Goal: Browse casually: Explore the website without a specific task or goal

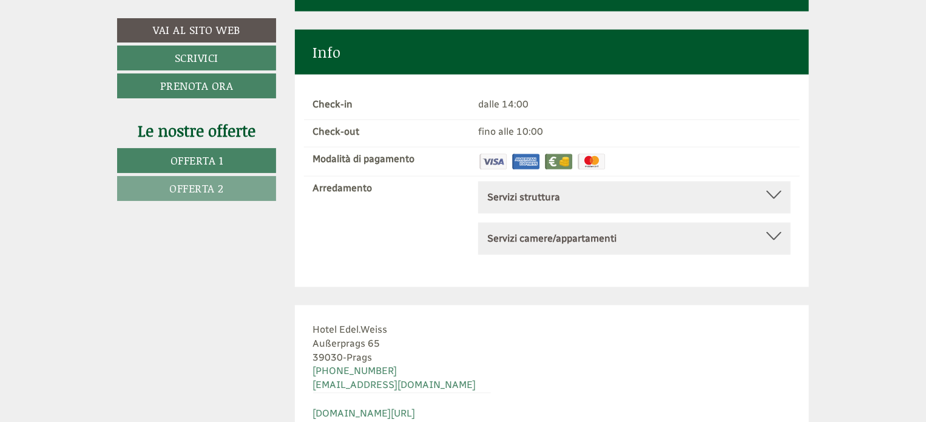
scroll to position [5773, 0]
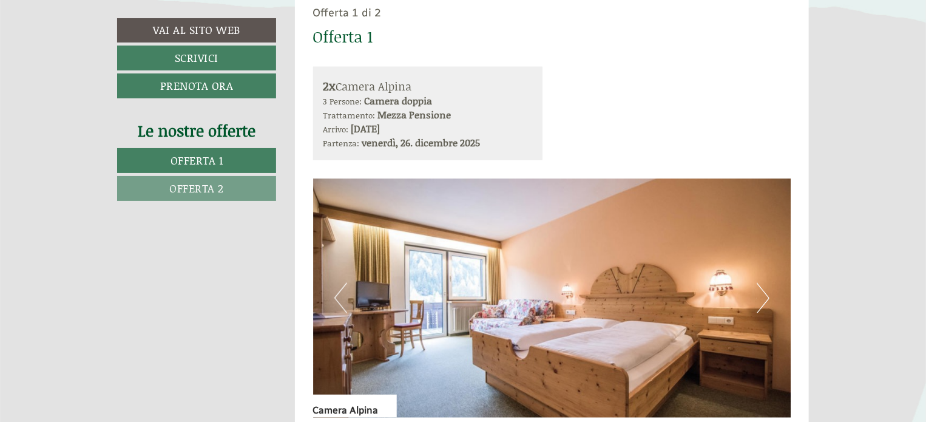
scroll to position [728, 0]
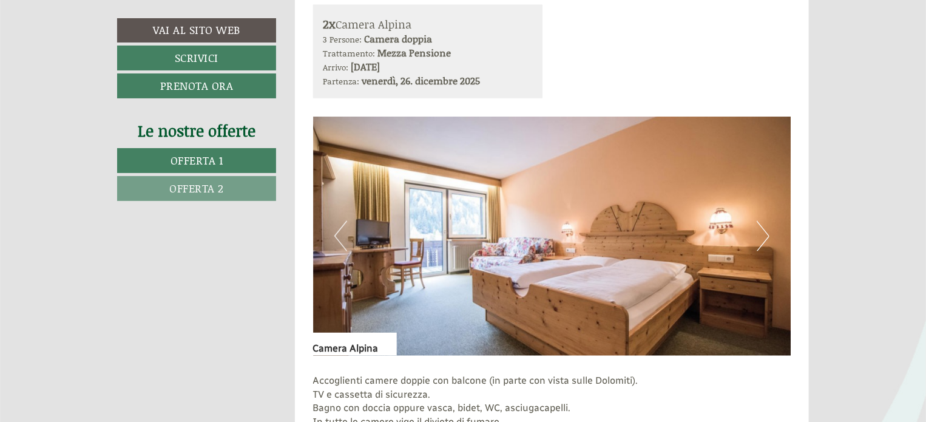
click at [767, 231] on button "Next" at bounding box center [763, 236] width 13 height 30
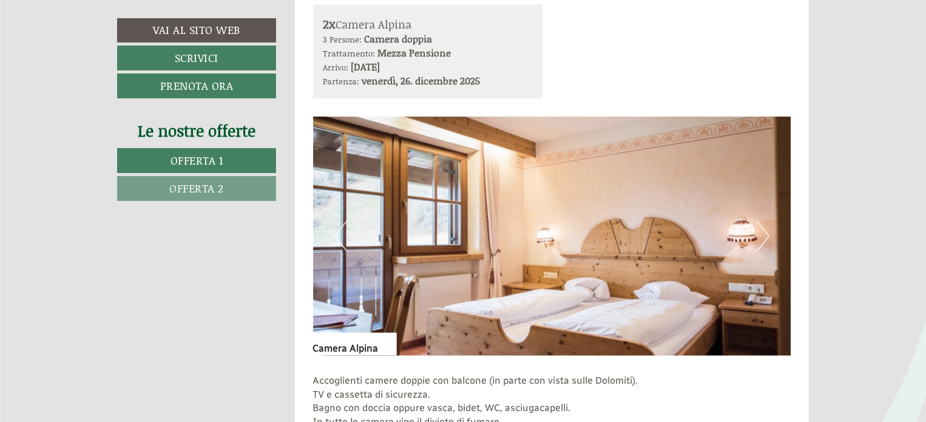
click at [767, 231] on button "Next" at bounding box center [763, 236] width 13 height 30
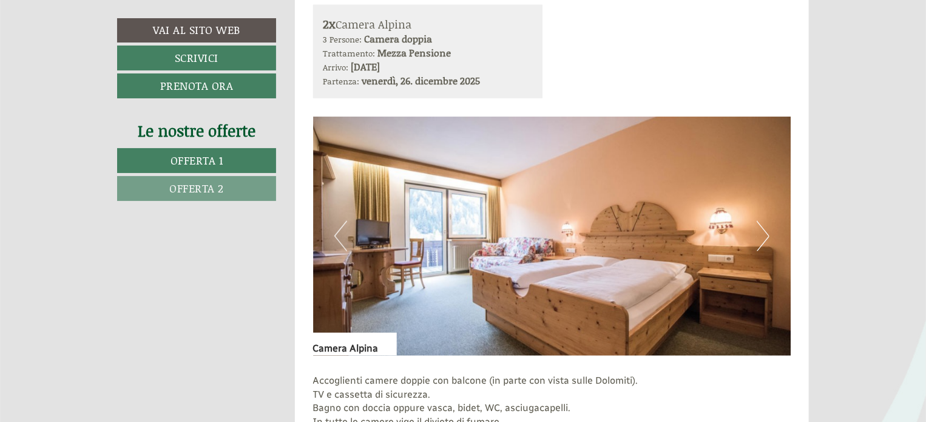
click at [767, 231] on button "Next" at bounding box center [763, 236] width 13 height 30
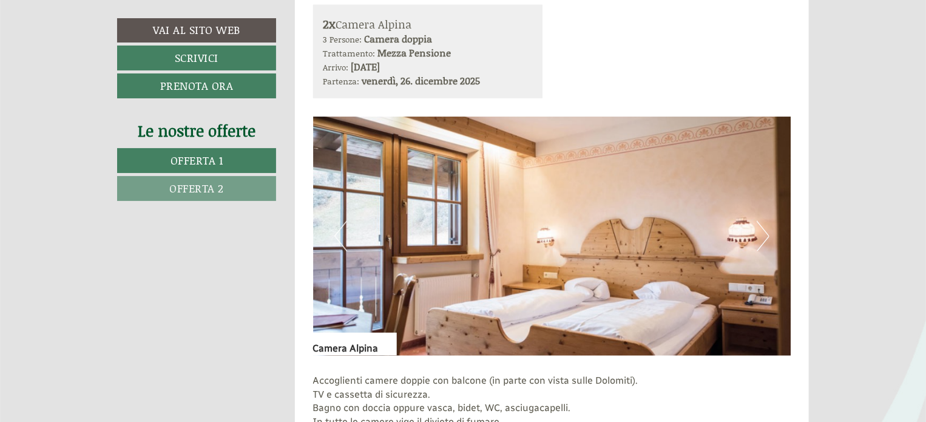
click at [767, 231] on button "Next" at bounding box center [763, 236] width 13 height 30
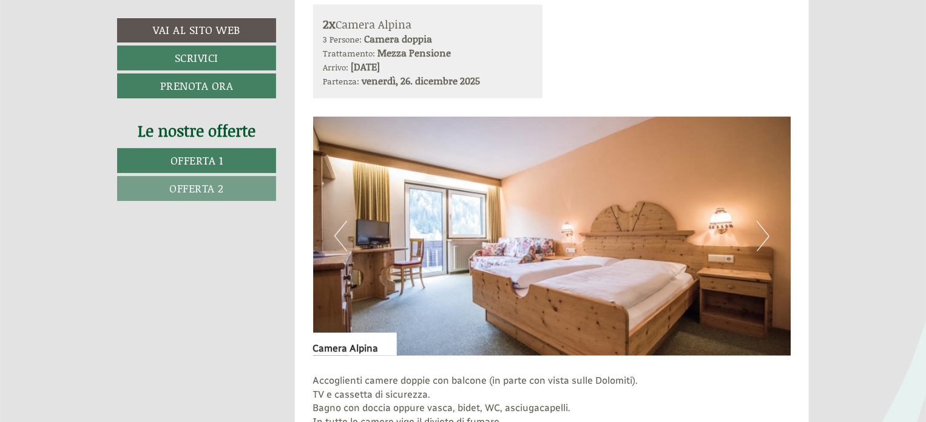
click at [767, 231] on button "Next" at bounding box center [763, 236] width 13 height 30
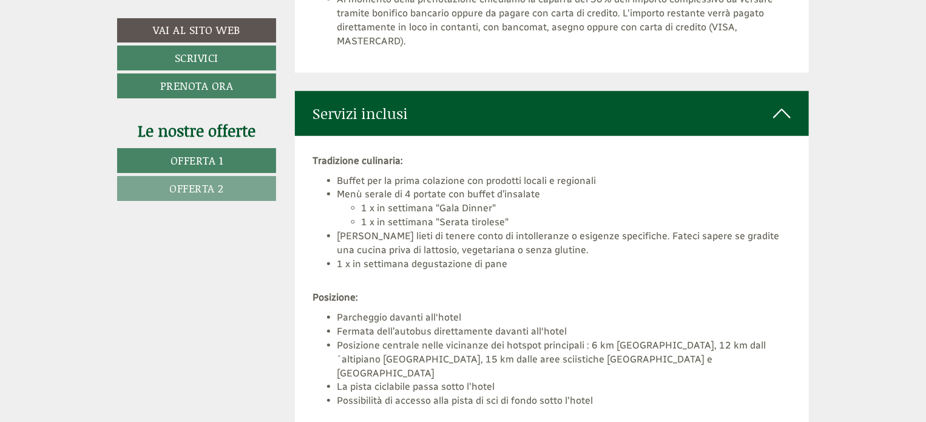
scroll to position [2852, 0]
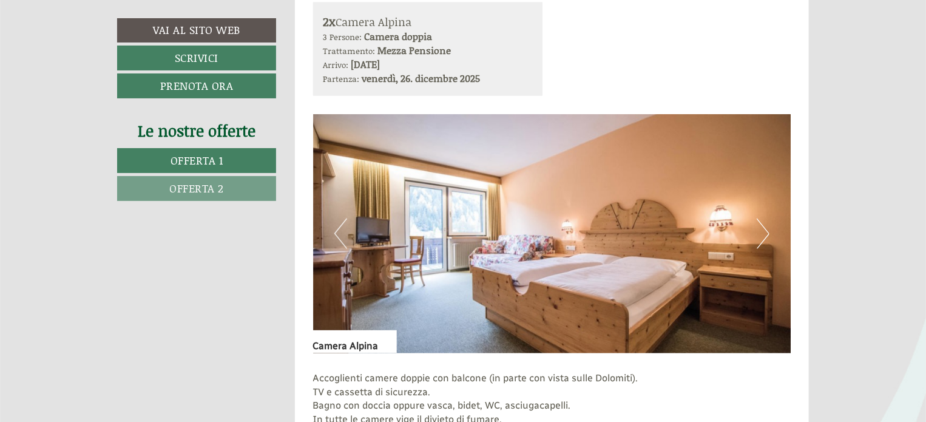
scroll to position [849, 0]
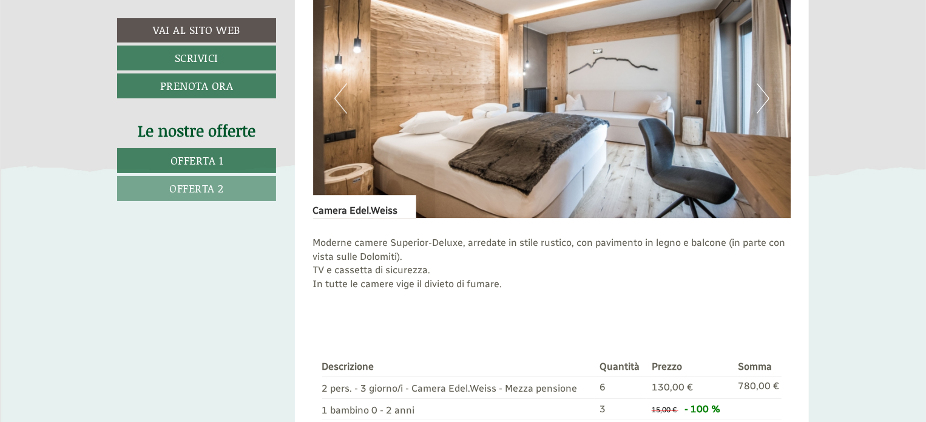
scroll to position [1760, 0]
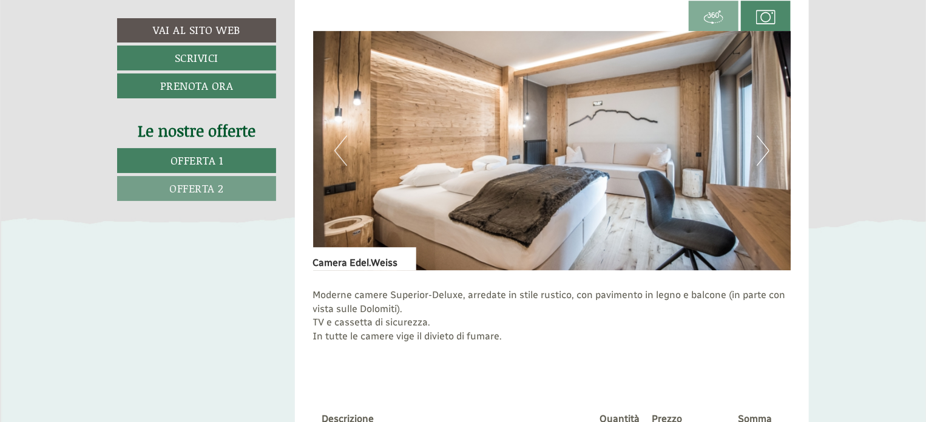
click at [757, 136] on button "Next" at bounding box center [763, 150] width 13 height 30
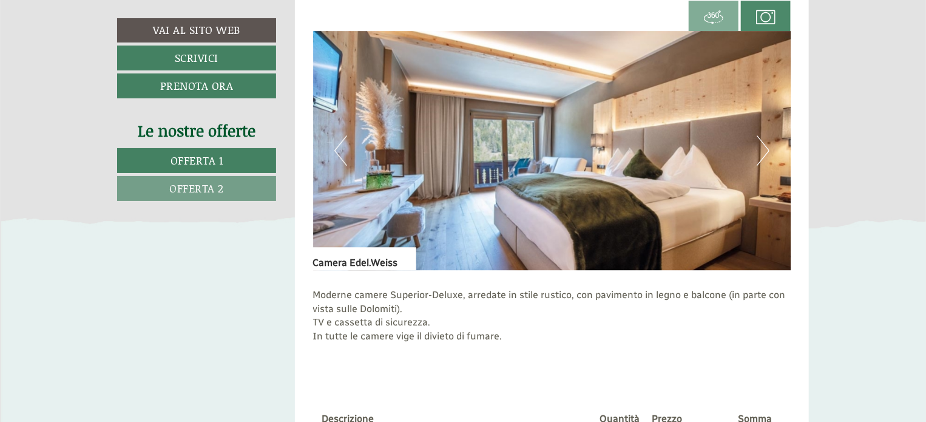
click at [757, 136] on button "Next" at bounding box center [763, 150] width 13 height 30
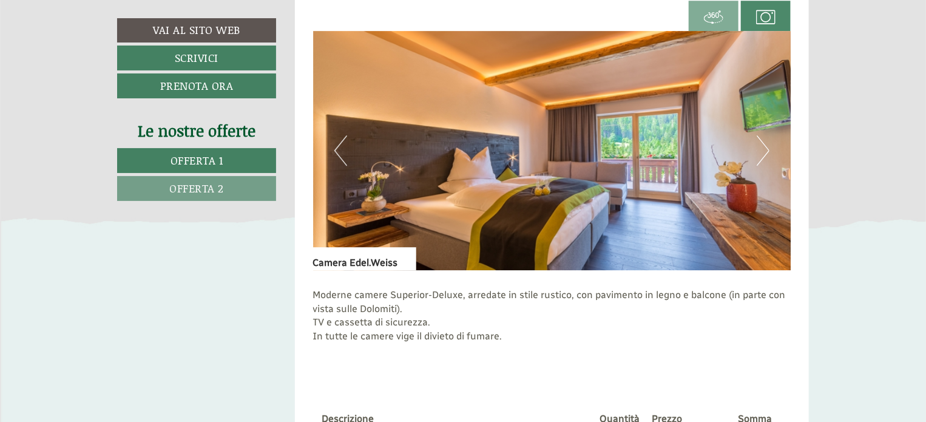
click at [757, 136] on button "Next" at bounding box center [763, 150] width 13 height 30
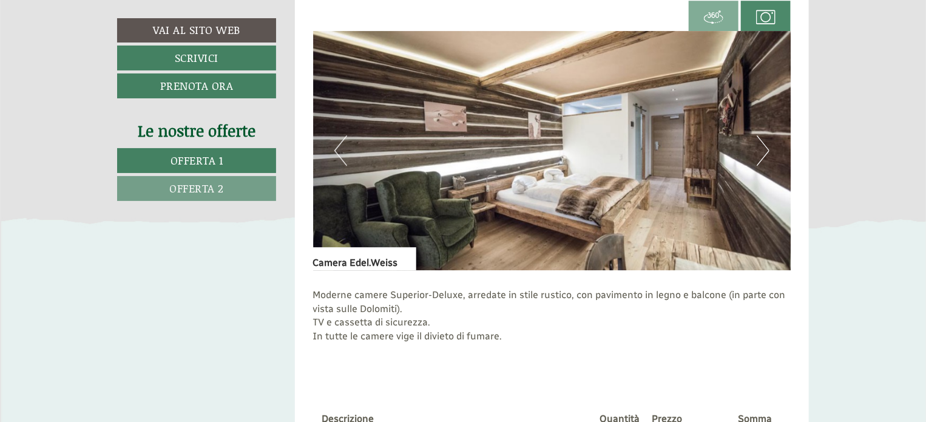
click at [757, 136] on button "Next" at bounding box center [763, 150] width 13 height 30
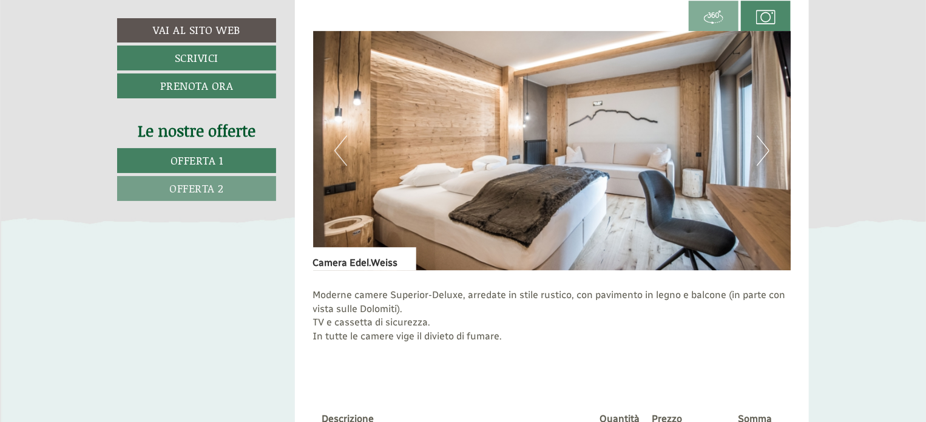
click at [757, 136] on button "Next" at bounding box center [763, 150] width 13 height 30
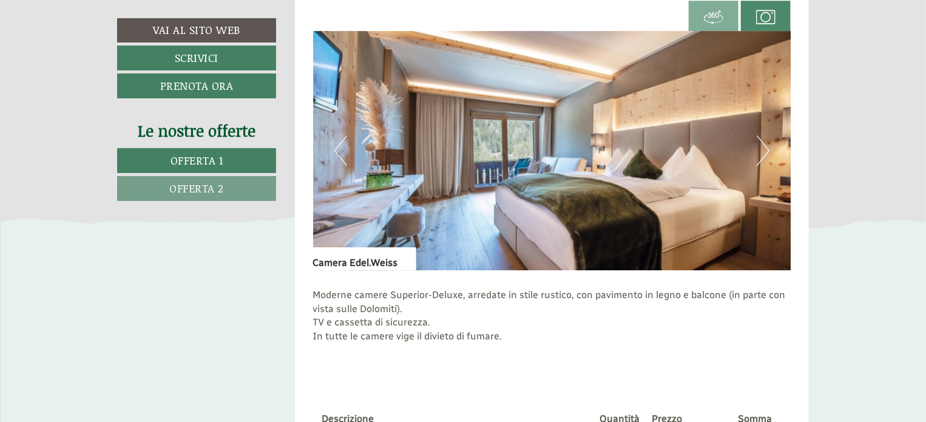
click at [757, 136] on button "Next" at bounding box center [763, 150] width 13 height 30
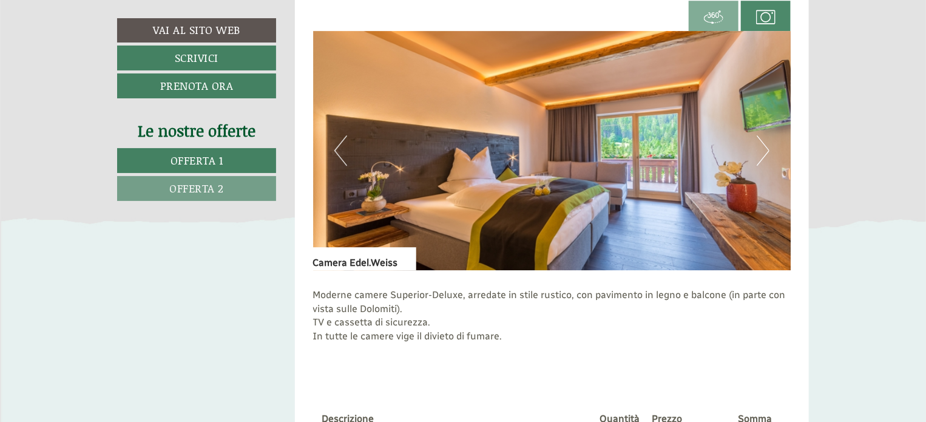
click at [757, 136] on button "Next" at bounding box center [763, 150] width 13 height 30
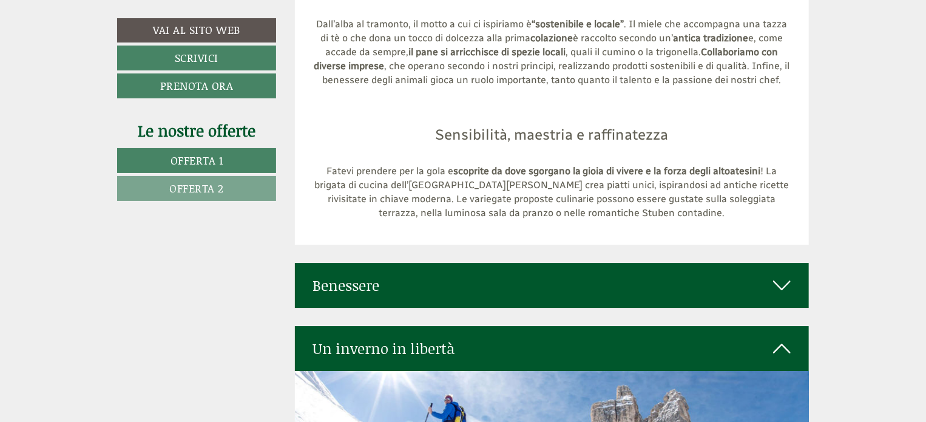
scroll to position [4308, 0]
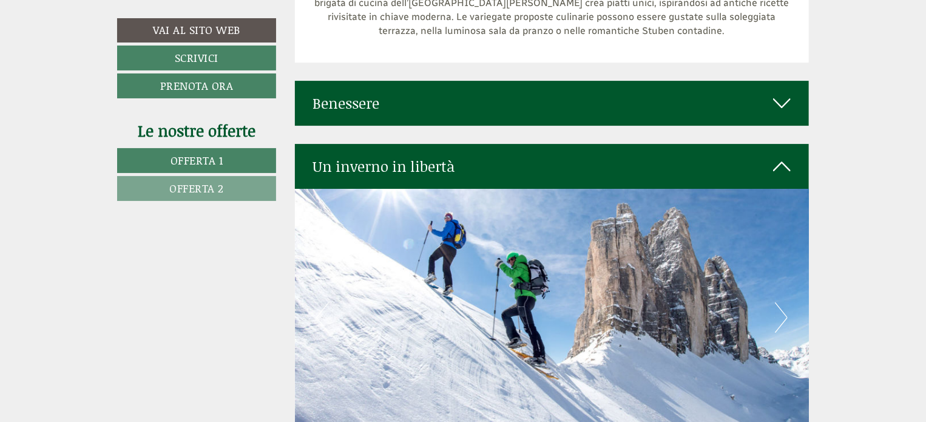
click at [765, 81] on div "Benessere" at bounding box center [552, 103] width 515 height 45
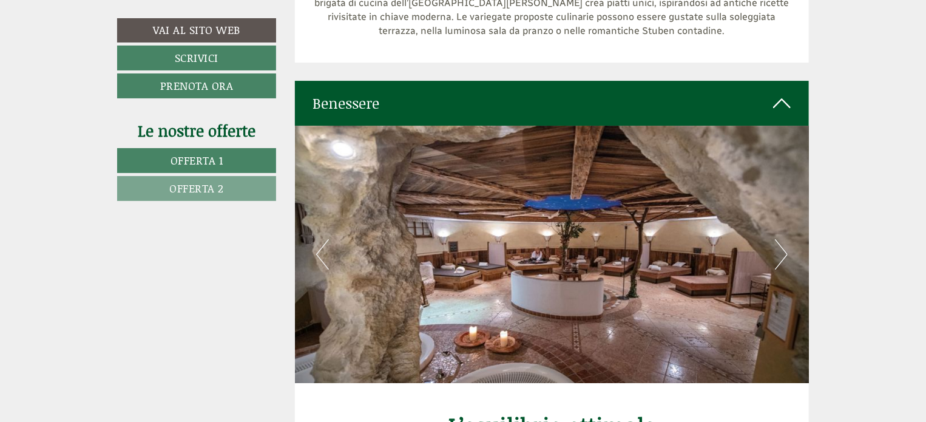
click at [784, 239] on button "Next" at bounding box center [781, 254] width 13 height 30
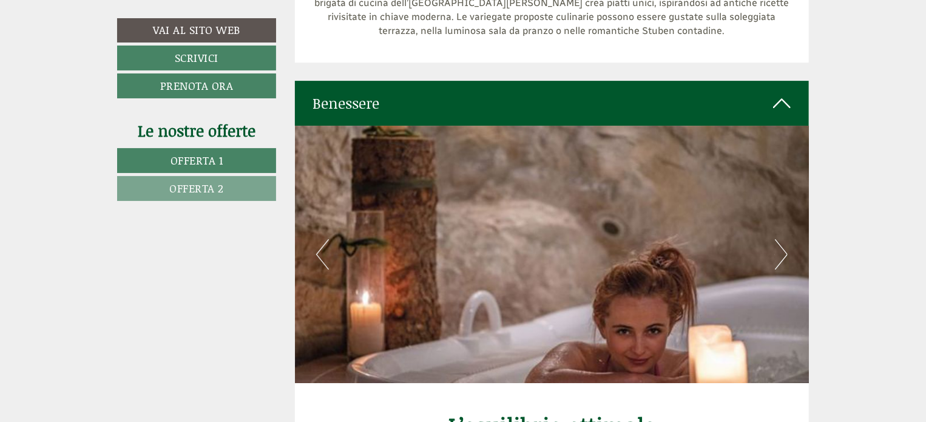
click at [784, 239] on button "Next" at bounding box center [781, 254] width 13 height 30
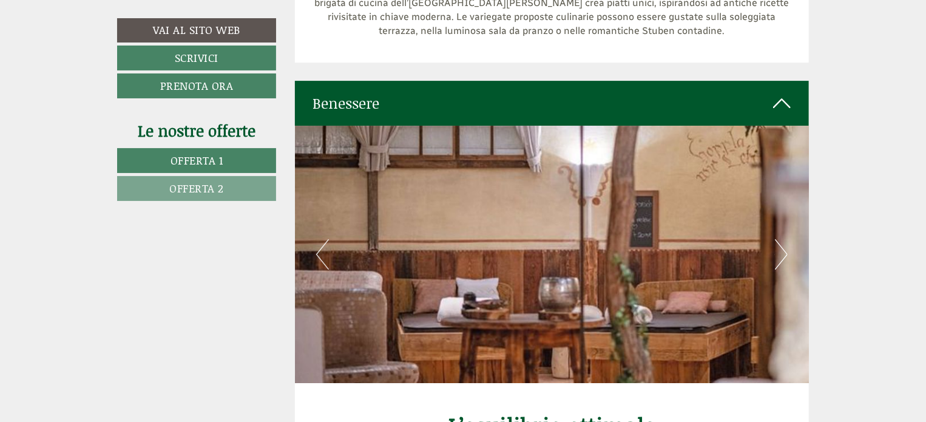
click at [784, 239] on button "Next" at bounding box center [781, 254] width 13 height 30
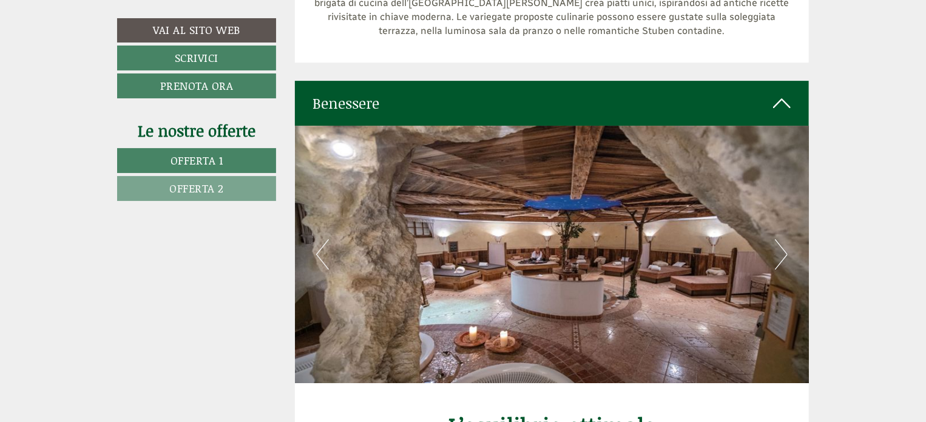
click at [784, 239] on button "Next" at bounding box center [781, 254] width 13 height 30
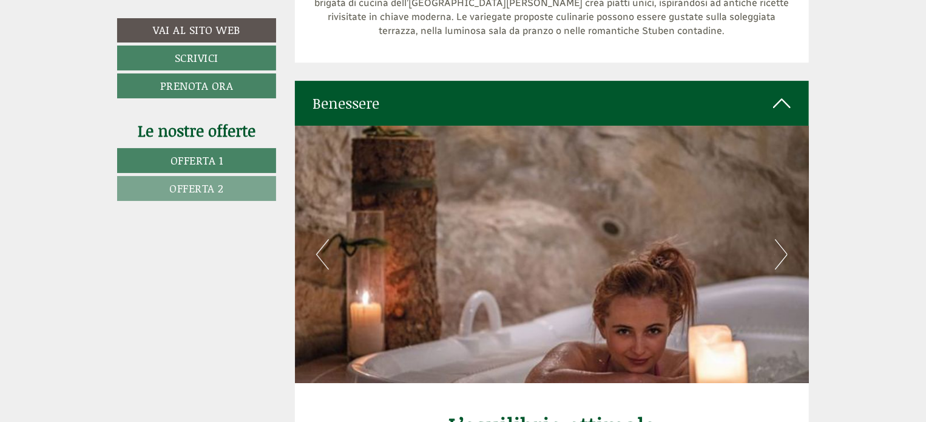
click at [784, 239] on button "Next" at bounding box center [781, 254] width 13 height 30
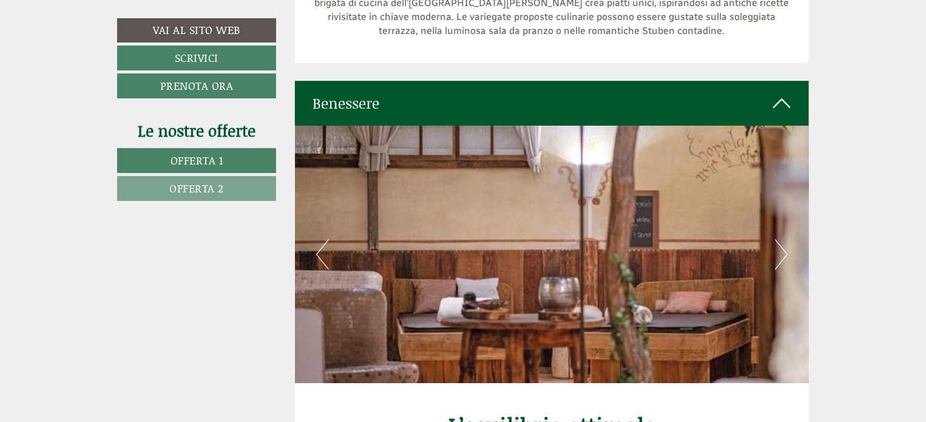
click at [784, 239] on button "Next" at bounding box center [781, 254] width 13 height 30
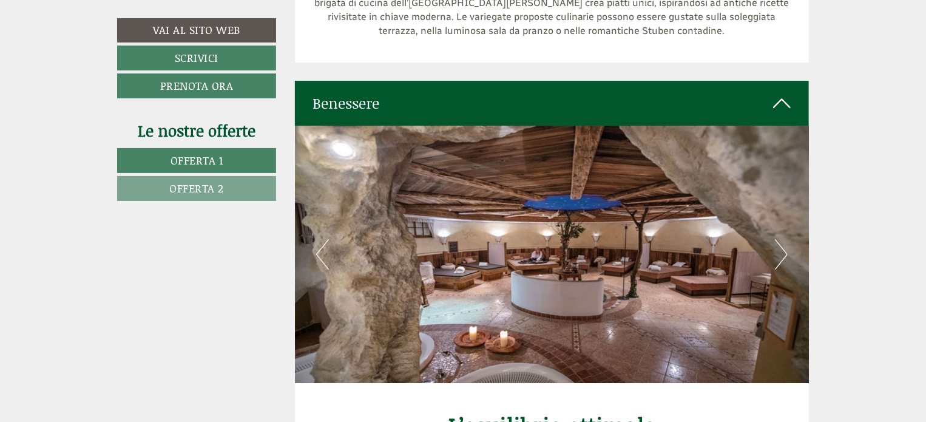
click at [783, 239] on button "Next" at bounding box center [781, 254] width 13 height 30
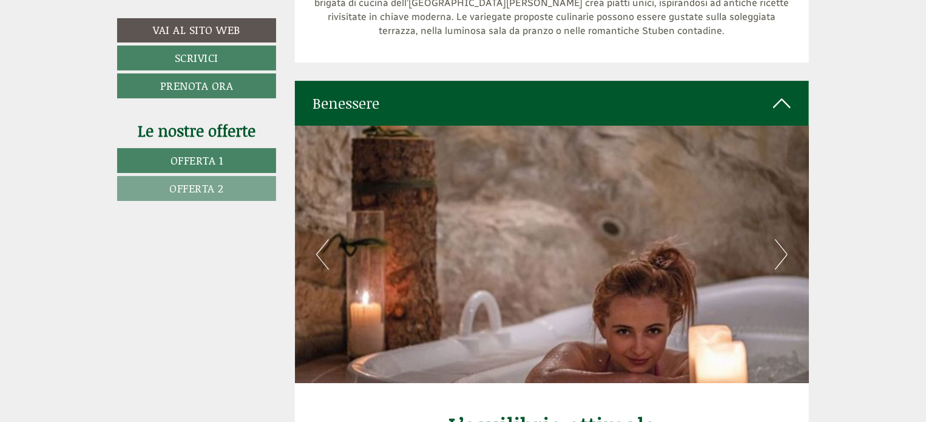
click at [783, 239] on button "Next" at bounding box center [781, 254] width 13 height 30
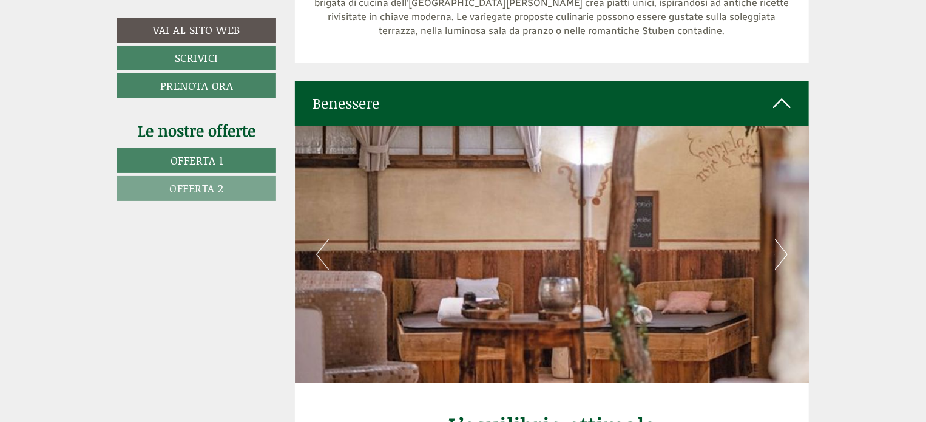
click at [783, 239] on button "Next" at bounding box center [781, 254] width 13 height 30
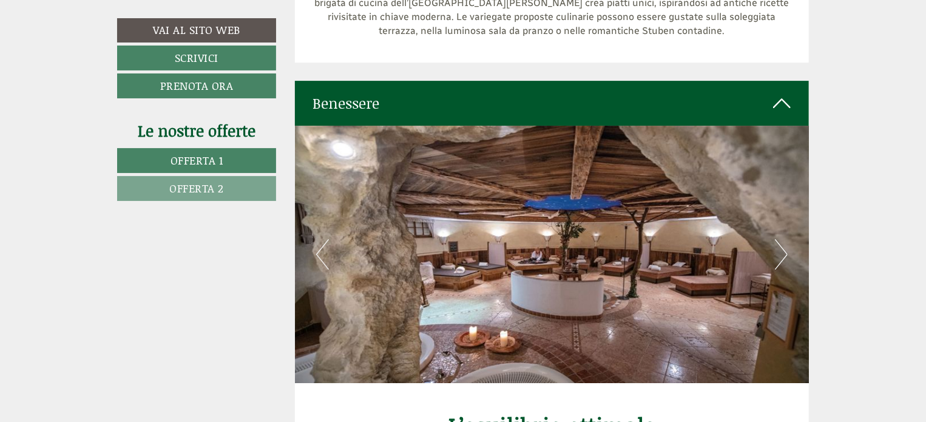
click at [783, 239] on button "Next" at bounding box center [781, 254] width 13 height 30
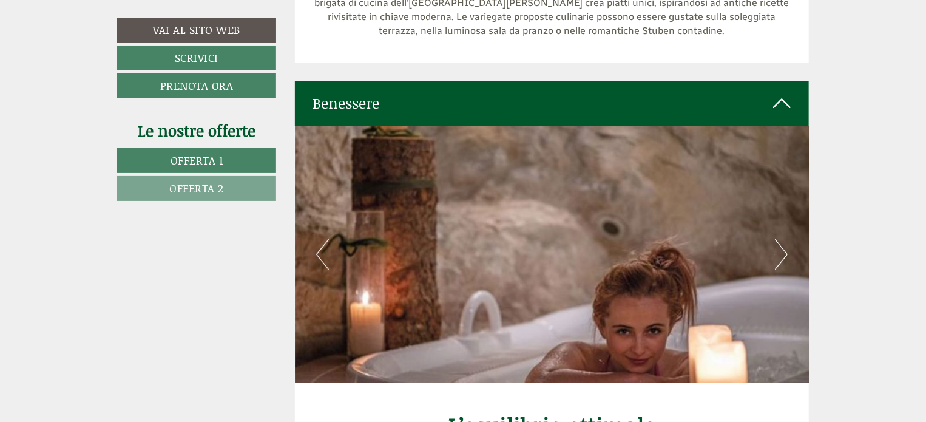
click at [783, 239] on button "Next" at bounding box center [781, 254] width 13 height 30
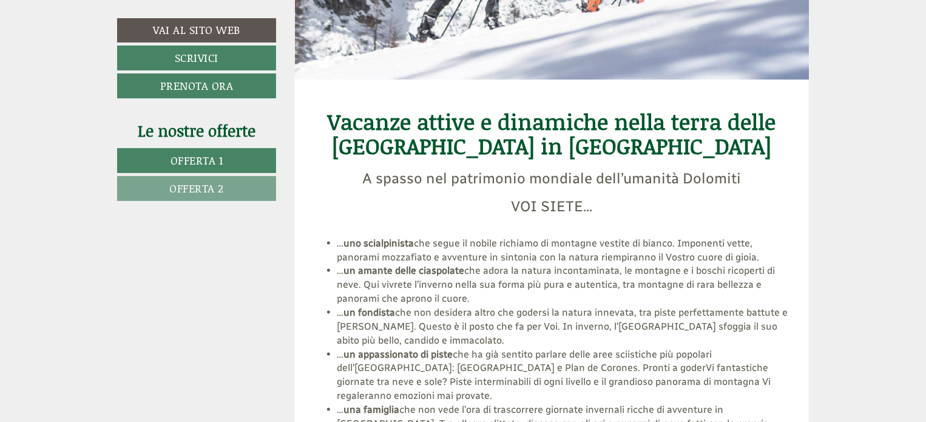
scroll to position [5339, 0]
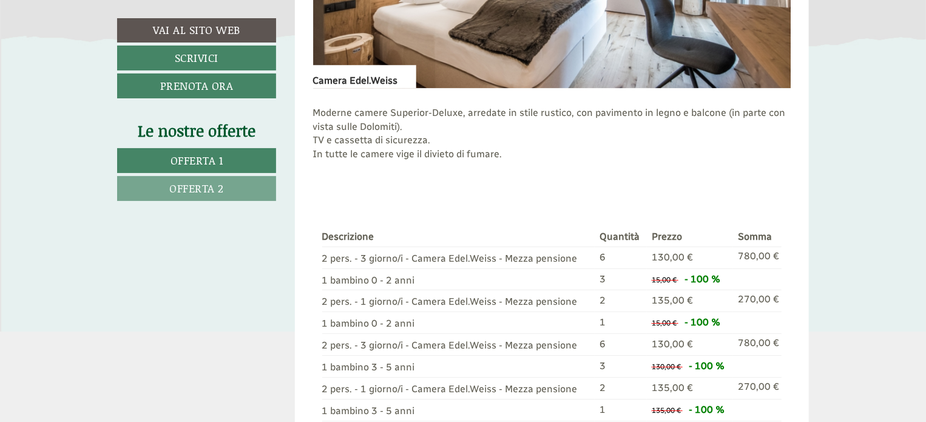
scroll to position [1638, 0]
